Goal: Task Accomplishment & Management: Manage account settings

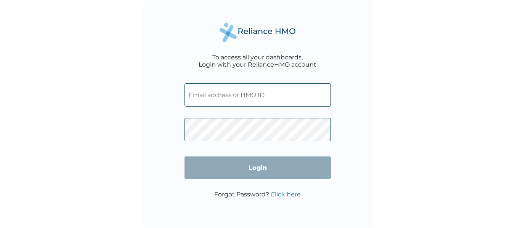
click at [291, 195] on link "Click here" at bounding box center [286, 194] width 30 height 7
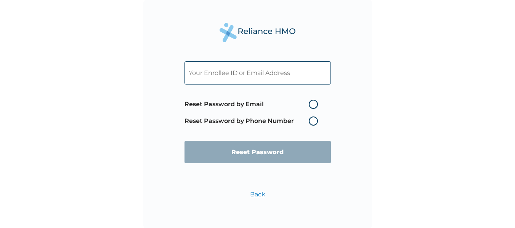
click at [238, 75] on input "text" at bounding box center [258, 72] width 146 height 23
paste input "odunaiyagrace0@gmail.com"
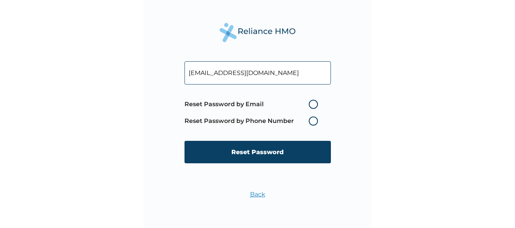
type input "odunaiyagrace0@gmail.com"
click at [313, 101] on label "Reset Password by Email" at bounding box center [253, 104] width 137 height 9
click at [311, 101] on input "Reset Password by Email" at bounding box center [304, 104] width 12 height 12
radio input "true"
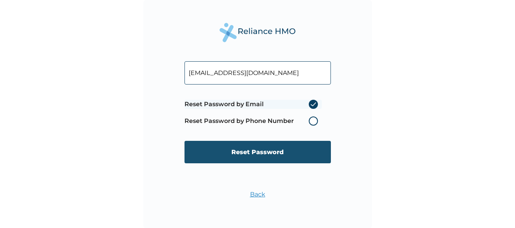
click at [253, 153] on input "Reset Password" at bounding box center [258, 152] width 146 height 23
